Goal: Communication & Community: Participate in discussion

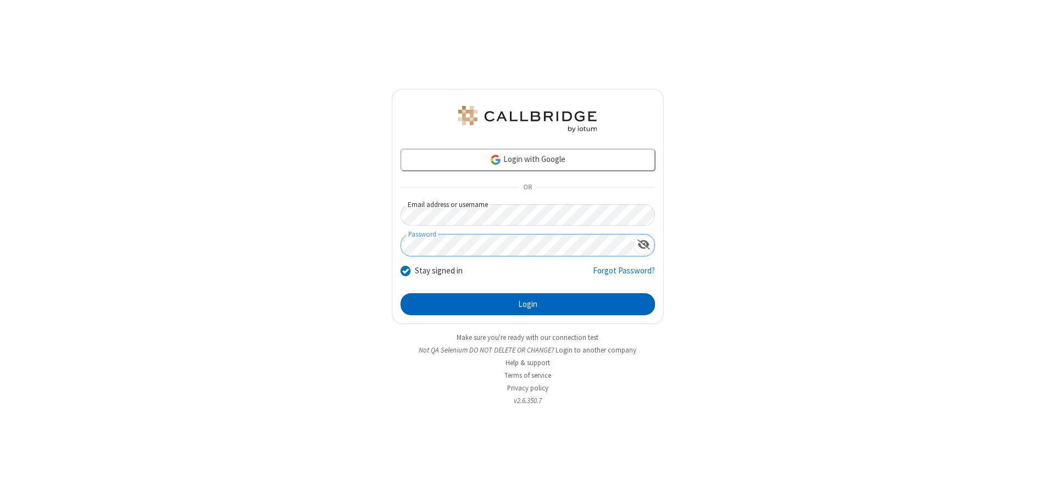
click at [527, 304] on button "Login" at bounding box center [528, 304] width 254 height 22
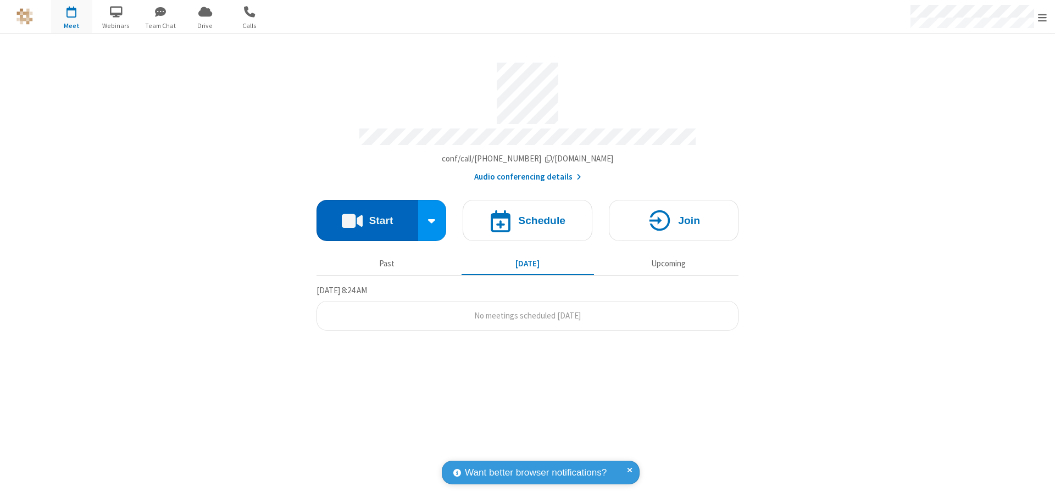
click at [367, 215] on button "Start" at bounding box center [367, 220] width 102 height 41
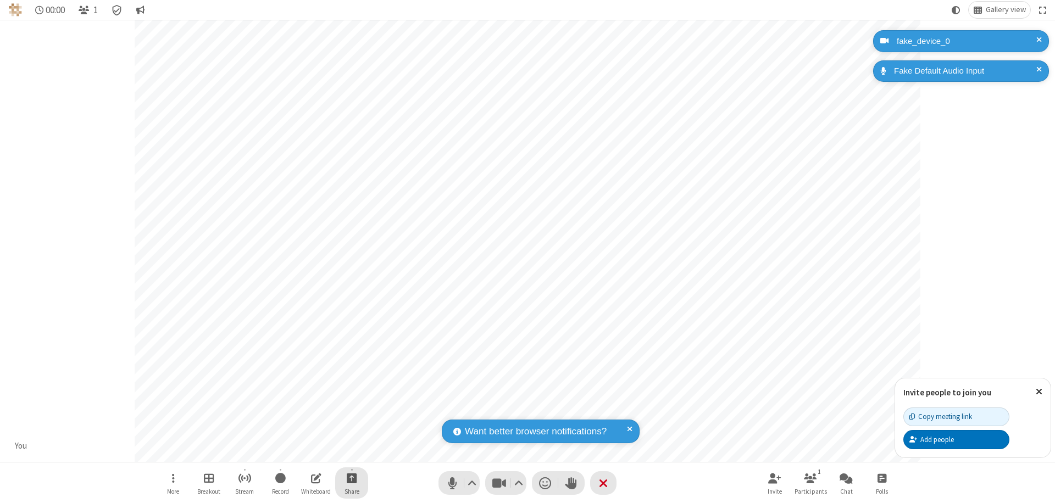
click at [352, 478] on span "Start sharing" at bounding box center [352, 478] width 10 height 14
click at [351, 411] on span "Share additional camera" at bounding box center [358, 413] width 81 height 9
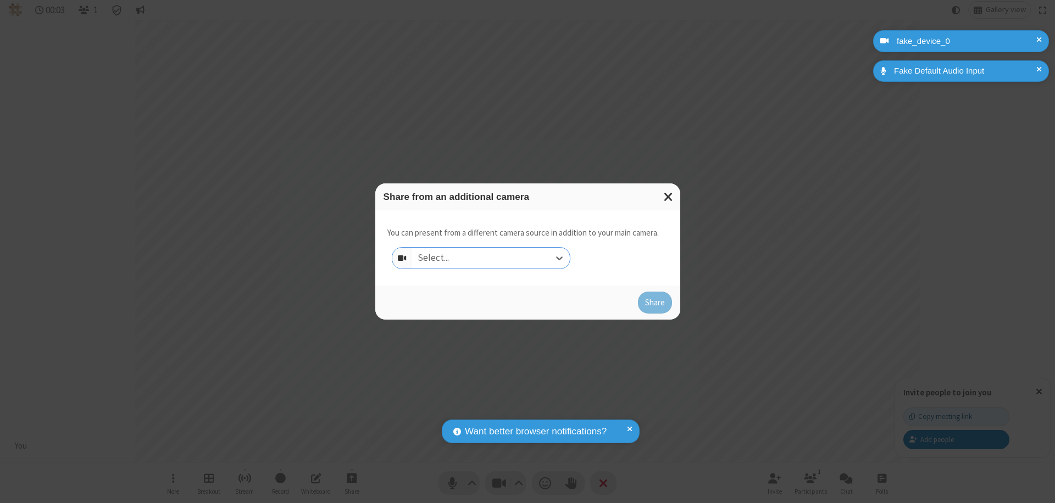
click at [491, 258] on div "Select..." at bounding box center [491, 258] width 158 height 21
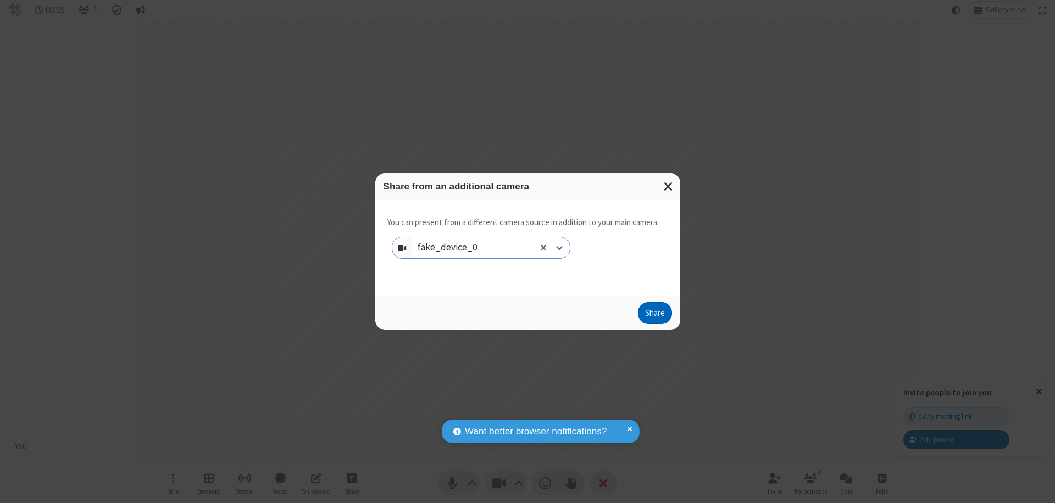
click at [654, 315] on button "Share" at bounding box center [655, 313] width 34 height 22
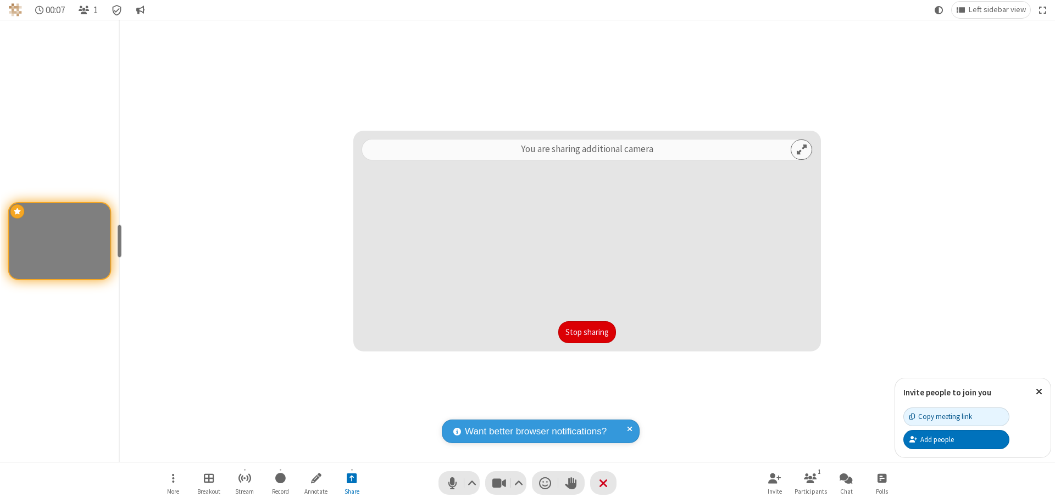
click at [587, 332] on button "Stop sharing" at bounding box center [587, 332] width 58 height 22
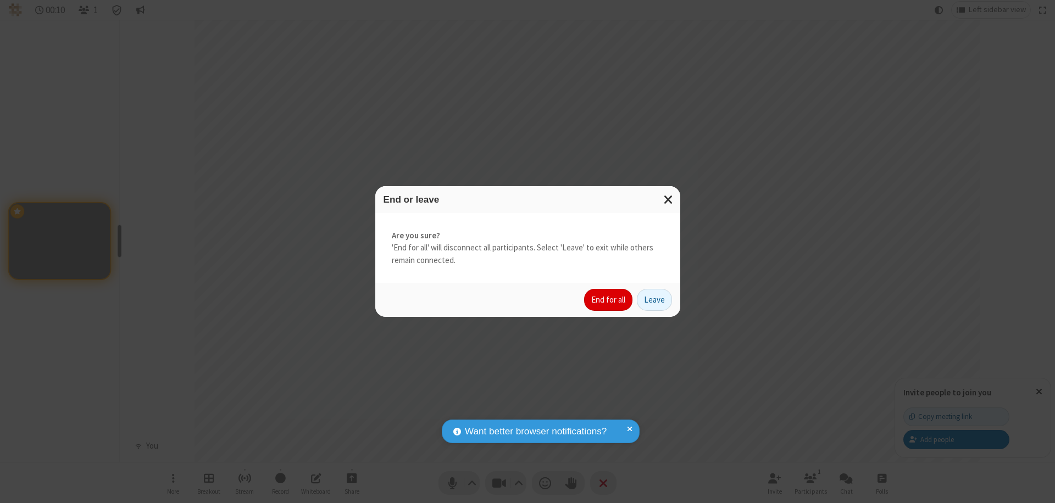
click at [609, 300] on button "End for all" at bounding box center [608, 300] width 48 height 22
